Goal: Task Accomplishment & Management: Use online tool/utility

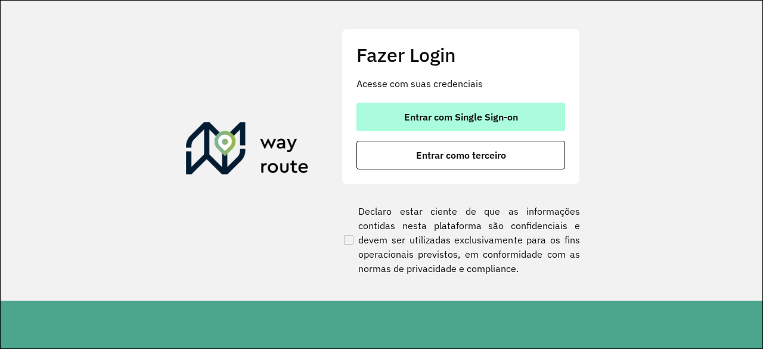
click at [460, 122] on span "Entrar com Single Sign-on" at bounding box center [461, 117] width 114 height 10
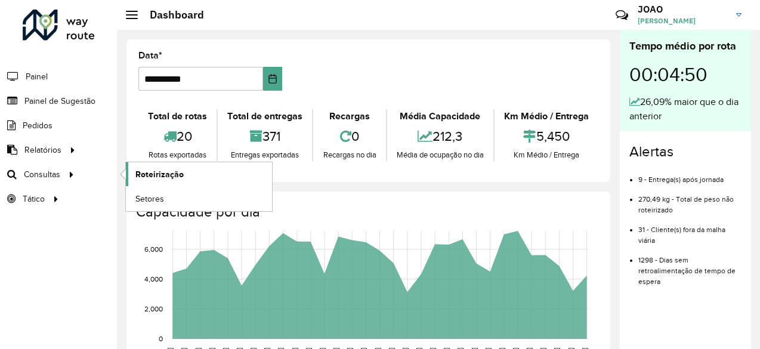
click at [179, 171] on span "Roteirização" at bounding box center [159, 174] width 48 height 13
click at [155, 194] on span "Setores" at bounding box center [149, 199] width 29 height 13
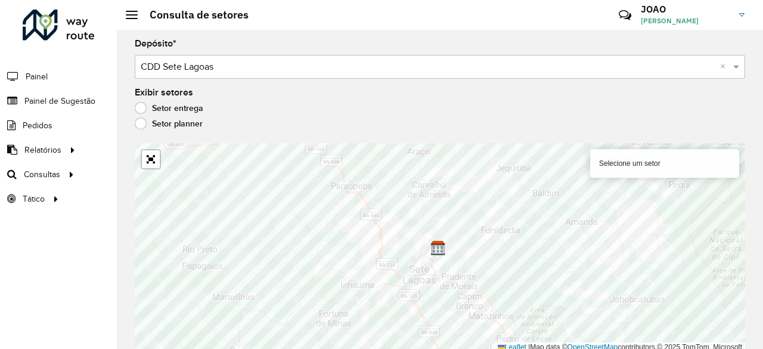
drag, startPoint x: 484, startPoint y: 112, endPoint x: 486, endPoint y: 88, distance: 24.0
click at [486, 88] on div "Exibir setores Setor entrega Setor planner" at bounding box center [440, 110] width 611 height 45
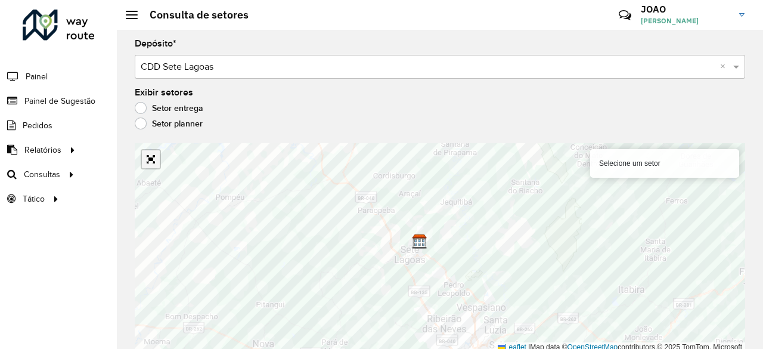
click at [153, 165] on link "Abrir mapa em tela cheia" at bounding box center [151, 159] width 18 height 18
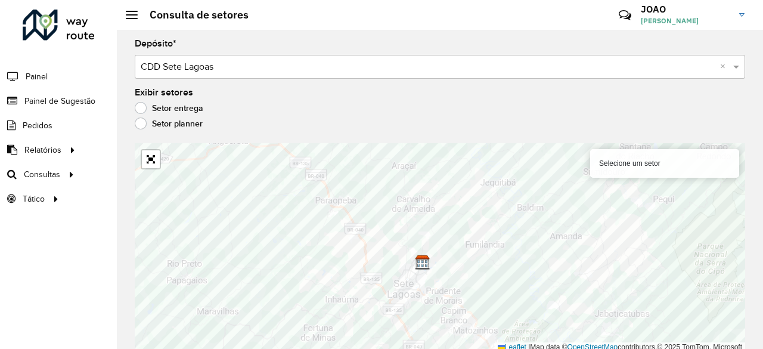
drag, startPoint x: 467, startPoint y: 113, endPoint x: 474, endPoint y: 73, distance: 40.0
click at [474, 73] on formly-group "Depósito * Selecione um depósito × CDD Sete Lagoas × Exibir setores Setor entre…" at bounding box center [440, 195] width 611 height 313
click at [660, 166] on div "Selecione um setor" at bounding box center [664, 160] width 149 height 29
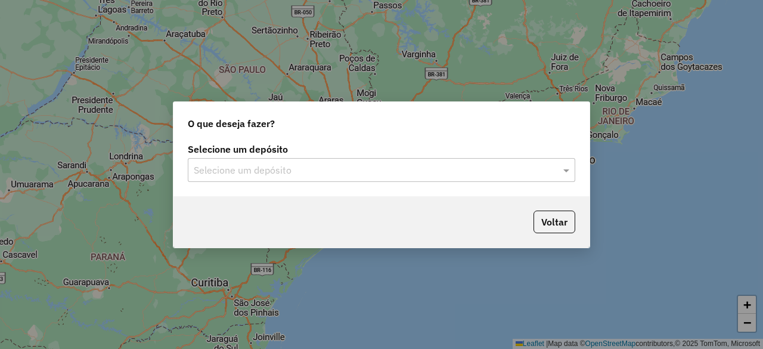
click at [318, 169] on input "text" at bounding box center [370, 170] width 352 height 14
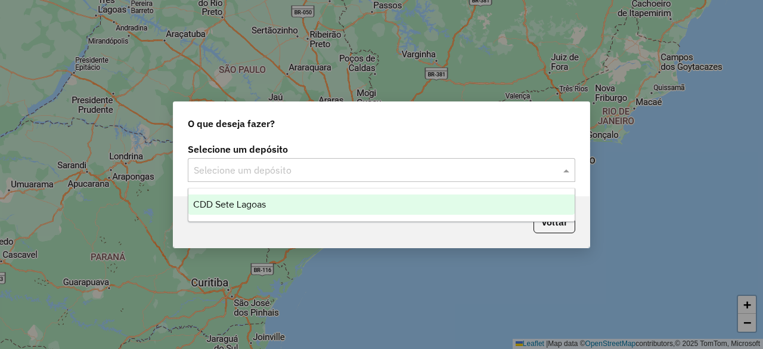
click at [284, 202] on div "CDD Sete Lagoas" at bounding box center [381, 204] width 386 height 20
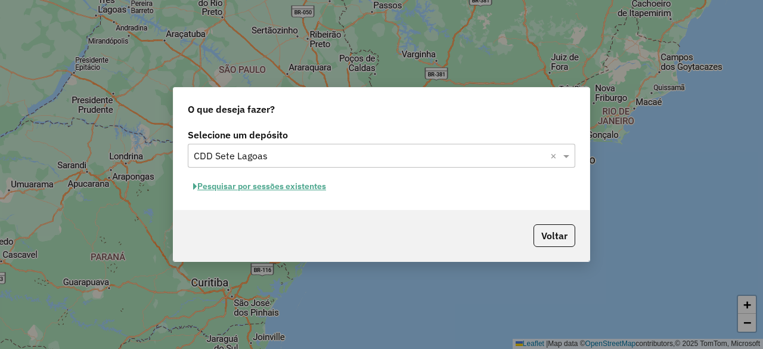
click at [308, 186] on button "Pesquisar por sessões existentes" at bounding box center [260, 186] width 144 height 18
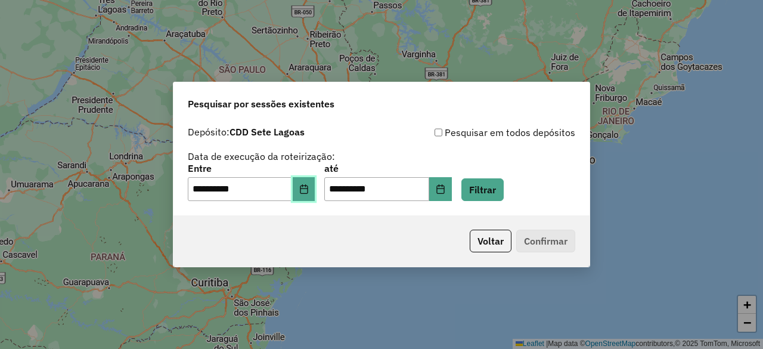
click at [302, 190] on button "Choose Date" at bounding box center [304, 189] width 23 height 24
click at [481, 238] on button "Voltar" at bounding box center [491, 241] width 42 height 23
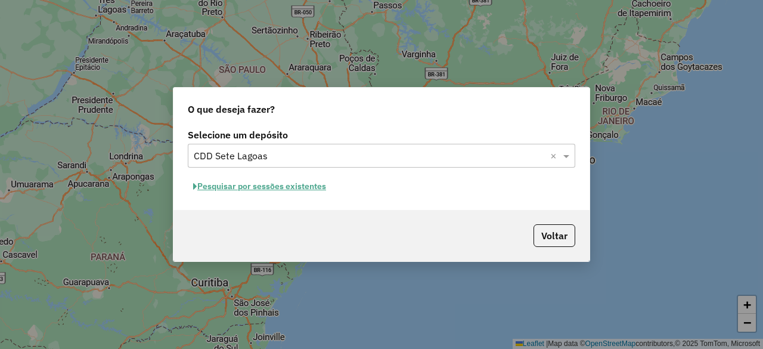
click at [282, 186] on button "Pesquisar por sessões existentes" at bounding box center [260, 186] width 144 height 18
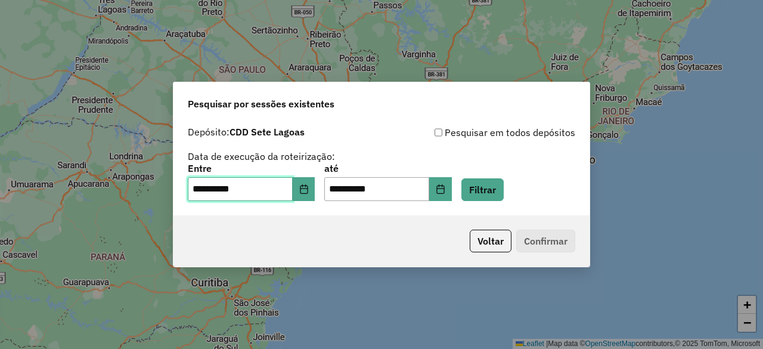
click at [239, 190] on input "**********" at bounding box center [240, 189] width 105 height 24
click at [309, 192] on icon "Choose Date" at bounding box center [304, 189] width 10 height 10
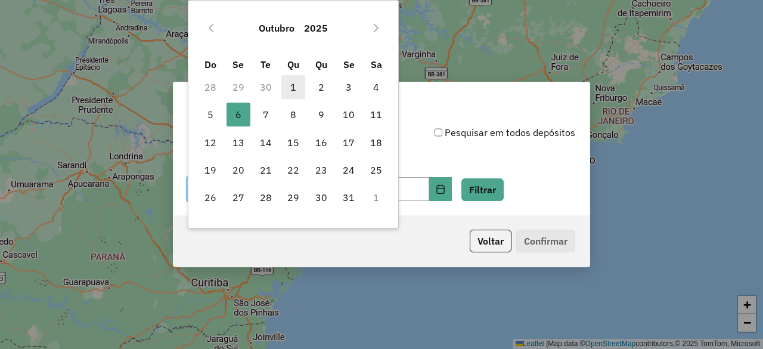
click at [296, 84] on span "1" at bounding box center [293, 87] width 24 height 24
type input "**********"
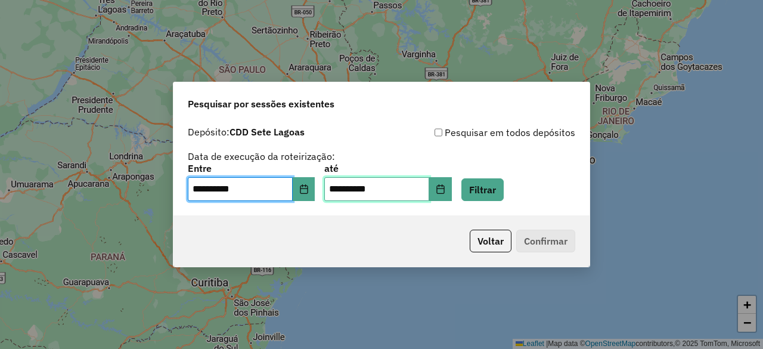
click at [429, 188] on input "**********" at bounding box center [376, 189] width 105 height 24
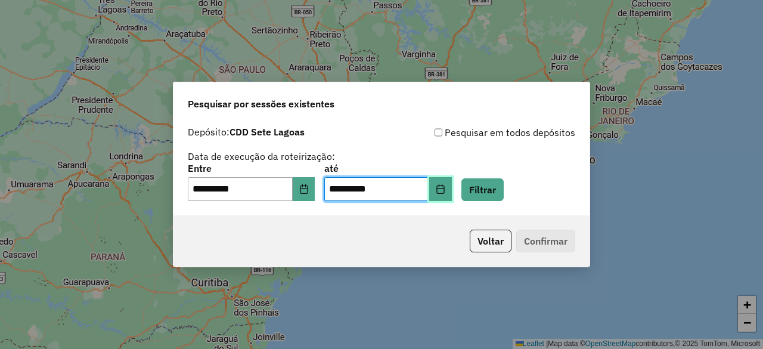
click at [446, 190] on icon "Choose Date" at bounding box center [441, 189] width 10 height 10
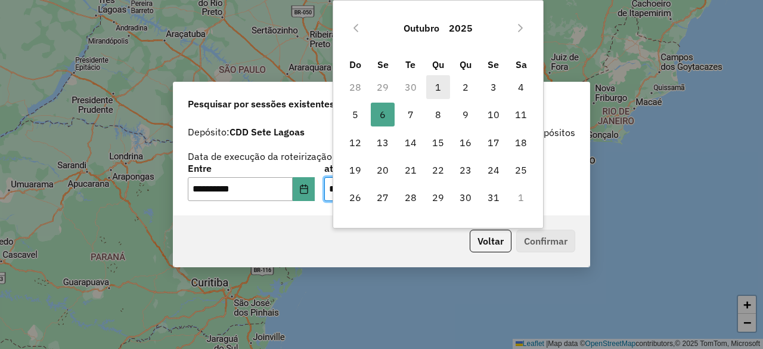
click at [437, 89] on span "1" at bounding box center [438, 87] width 24 height 24
type input "**********"
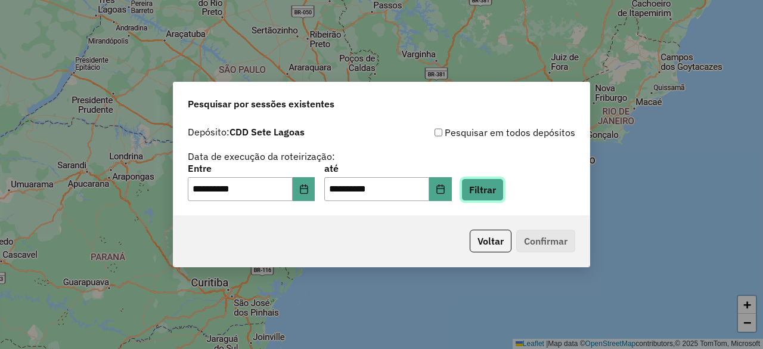
click at [500, 185] on button "Filtrar" at bounding box center [483, 189] width 42 height 23
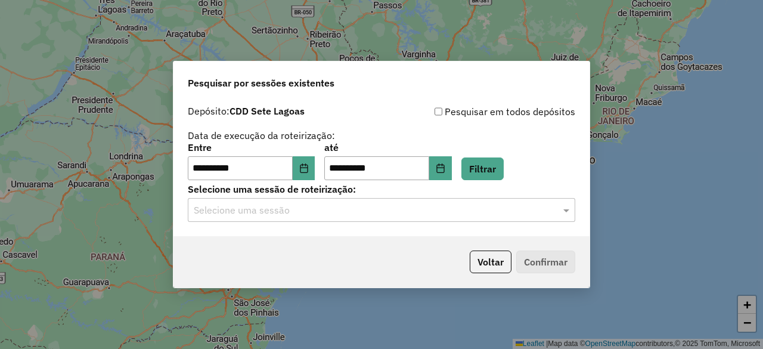
click at [313, 203] on input "text" at bounding box center [370, 210] width 352 height 14
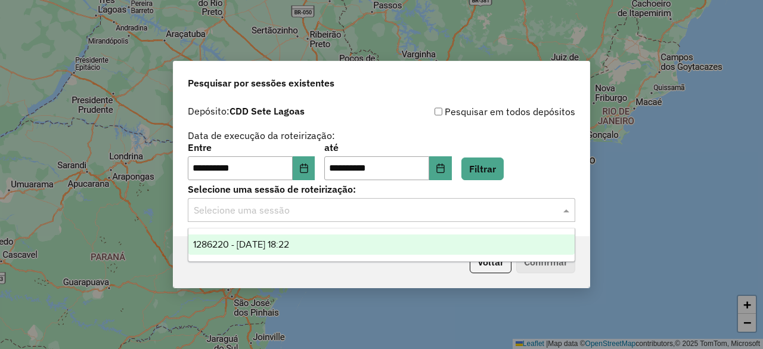
click at [270, 243] on span "1286220 - 01/10/2025 18:22" at bounding box center [241, 244] width 96 height 10
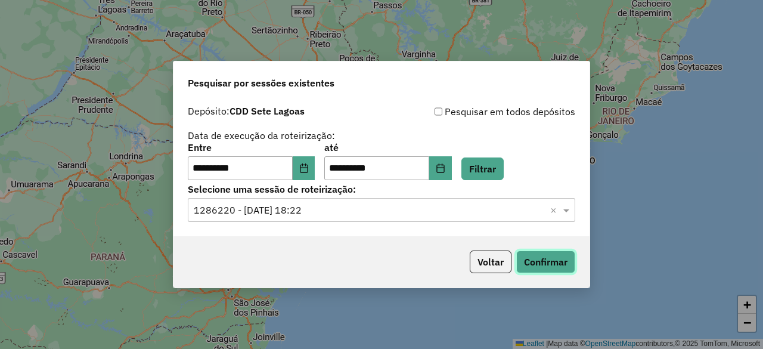
click at [543, 272] on button "Confirmar" at bounding box center [545, 261] width 59 height 23
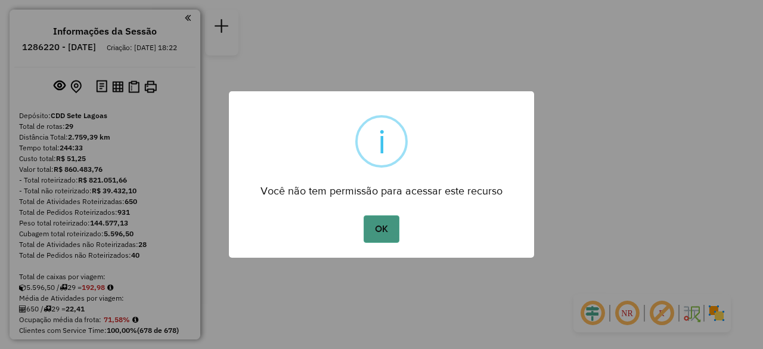
click at [379, 224] on button "OK" at bounding box center [381, 228] width 35 height 27
